Goal: Find specific page/section: Find specific page/section

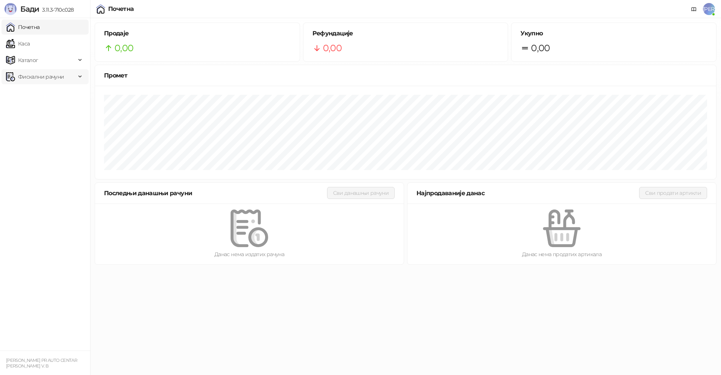
click at [41, 78] on span "Фискални рачуни" at bounding box center [41, 76] width 46 height 15
click at [40, 92] on link "Издати рачуни" at bounding box center [34, 93] width 50 height 15
